Goal: Check status

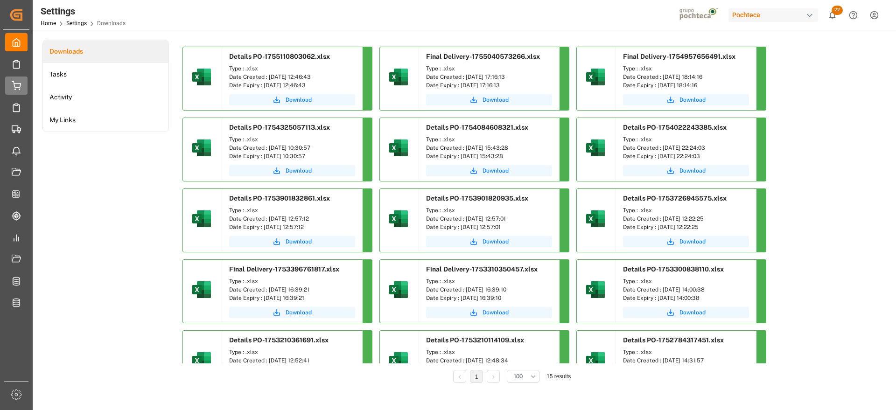
click at [22, 84] on div "Details PO Details PO" at bounding box center [16, 86] width 22 height 18
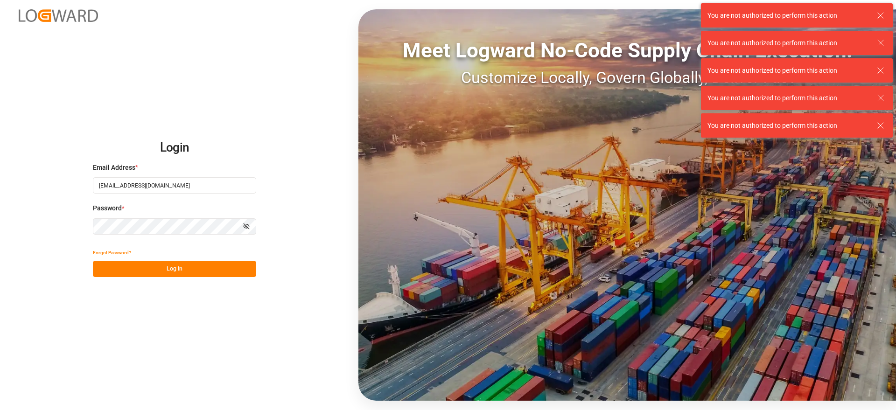
click at [199, 270] on button "Log In" at bounding box center [174, 269] width 163 height 16
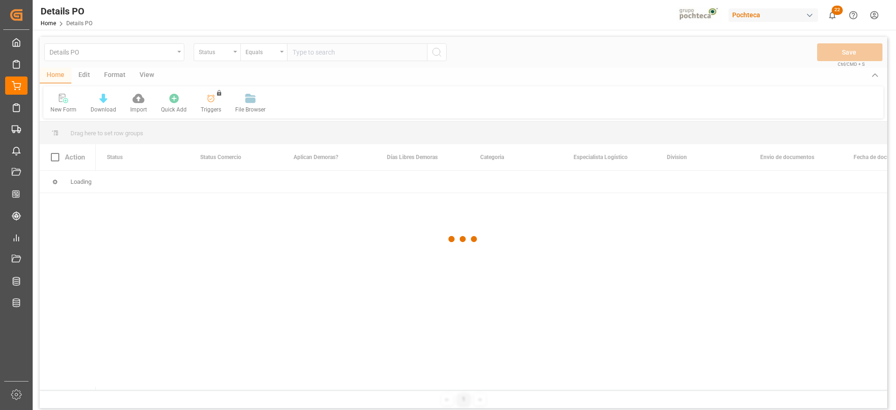
click at [210, 54] on div at bounding box center [464, 239] width 848 height 405
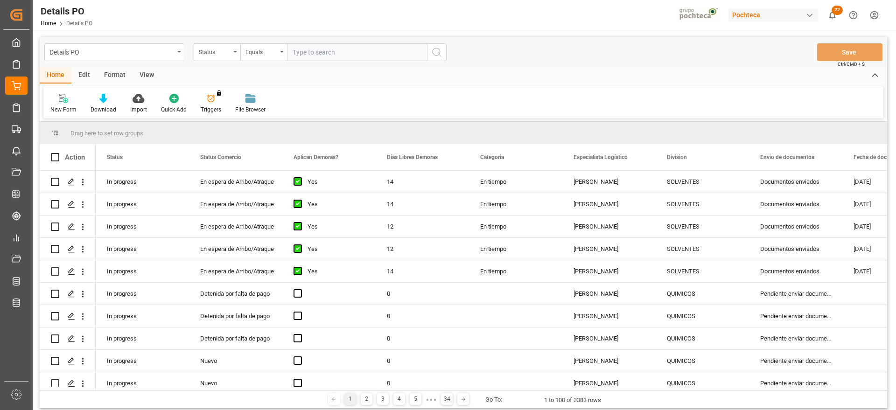
click at [209, 56] on div "Status" at bounding box center [217, 52] width 47 height 18
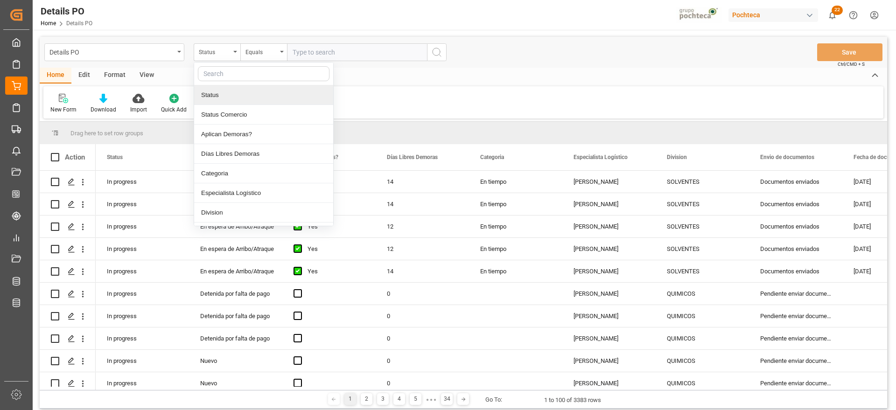
click at [233, 75] on input "text" at bounding box center [264, 73] width 132 height 15
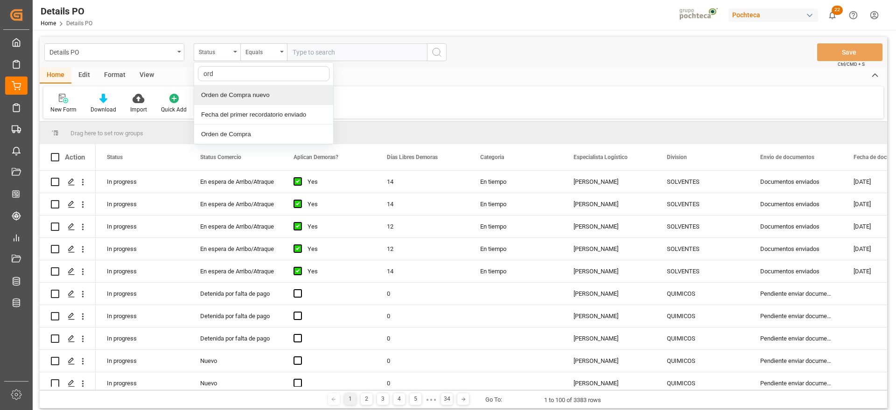
type input "orde"
click at [245, 95] on div "Orden de Compra nuevo" at bounding box center [263, 95] width 139 height 20
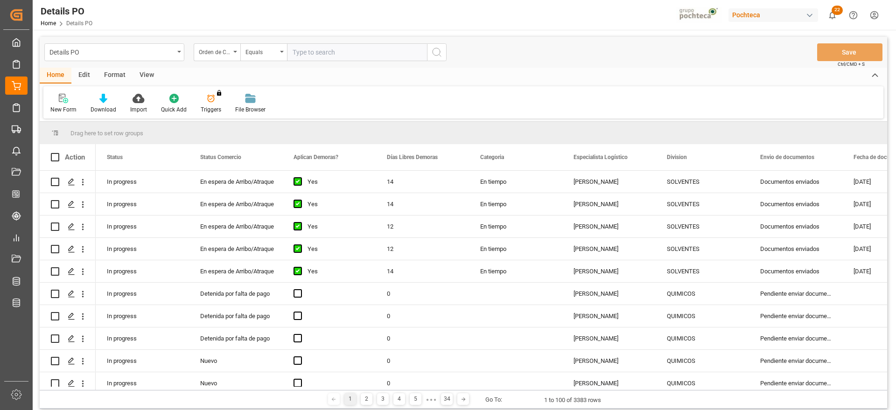
click at [319, 49] on input "text" at bounding box center [357, 52] width 140 height 18
paste input "5000303909"
type input "5000303909"
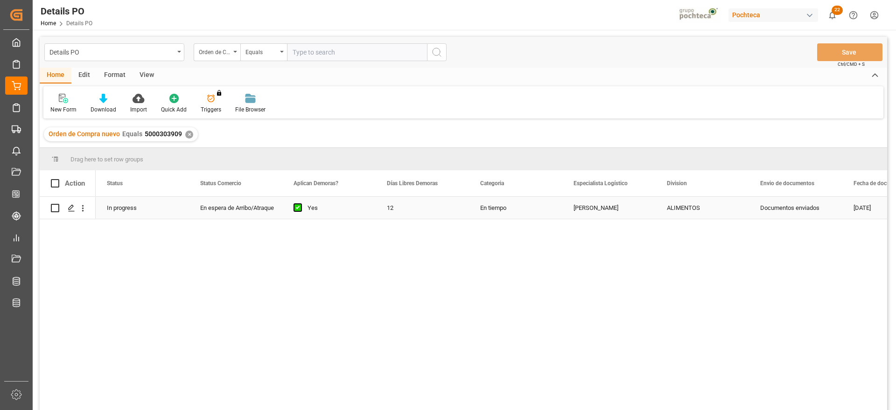
click at [243, 211] on div "En espera de Arribo/Atraque" at bounding box center [235, 207] width 71 height 21
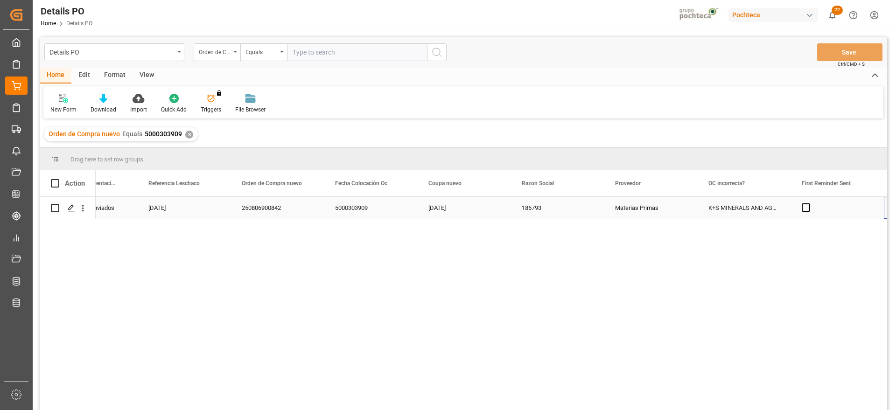
scroll to position [0, 799]
click at [338, 213] on div "[DATE]" at bounding box center [370, 208] width 93 height 22
